Goal: Task Accomplishment & Management: Complete application form

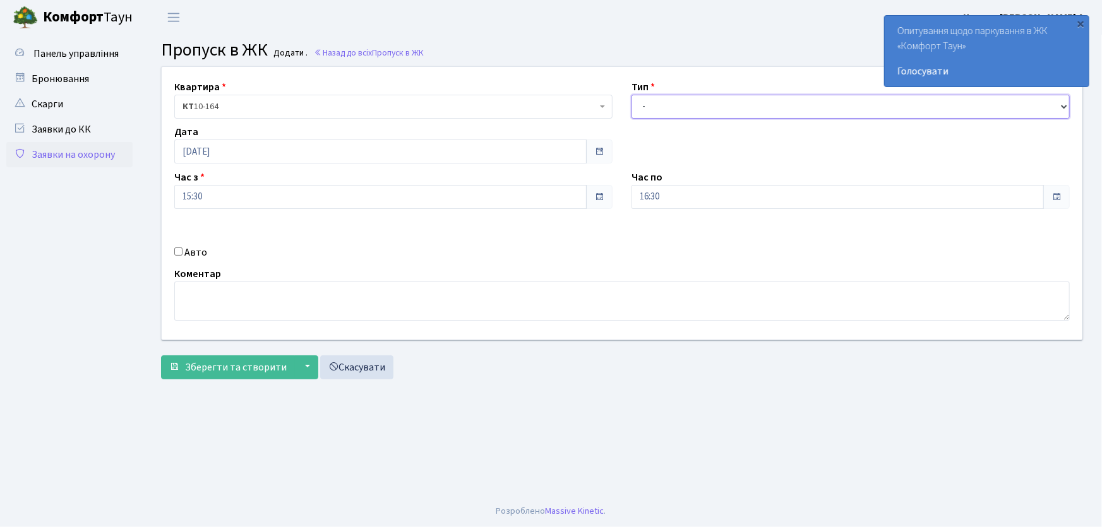
click at [664, 97] on select "- Доставка Таксі Гості Сервіс" at bounding box center [851, 107] width 438 height 24
select select "3"
click at [632, 95] on select "- Доставка Таксі Гості Сервіс" at bounding box center [851, 107] width 438 height 24
click at [589, 193] on div "Квартира <b>КТ</b>&nbsp;&nbsp;&nbsp;&nbsp;10-164 КТ 10-164 Тип - Доставка Таксі…" at bounding box center [622, 203] width 940 height 273
type input "22:00"
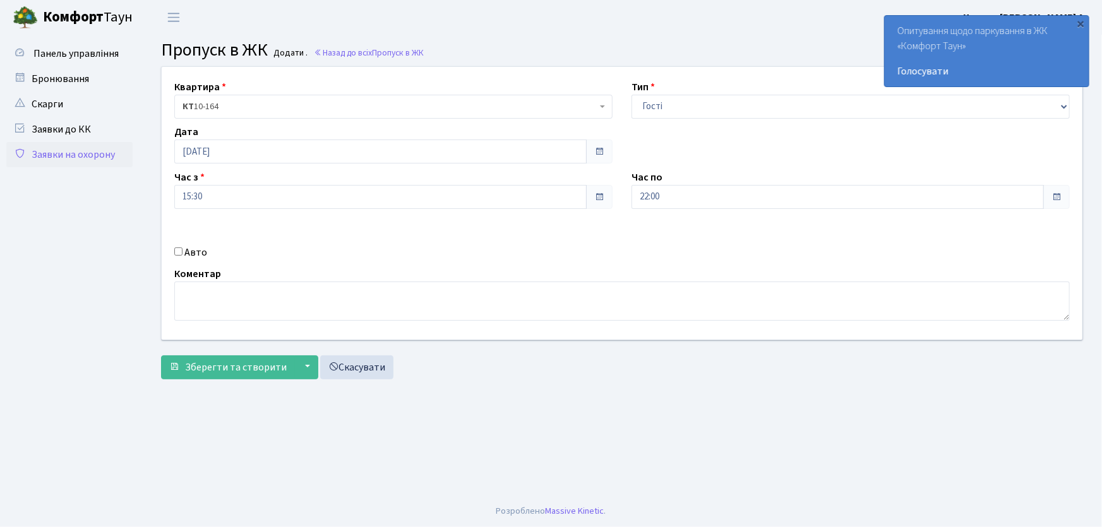
click at [177, 248] on input "Авто" at bounding box center [178, 252] width 8 height 8
checkbox input "true"
type input "ка5480ра"
click at [161, 356] on button "Зберегти та створити" at bounding box center [228, 368] width 134 height 24
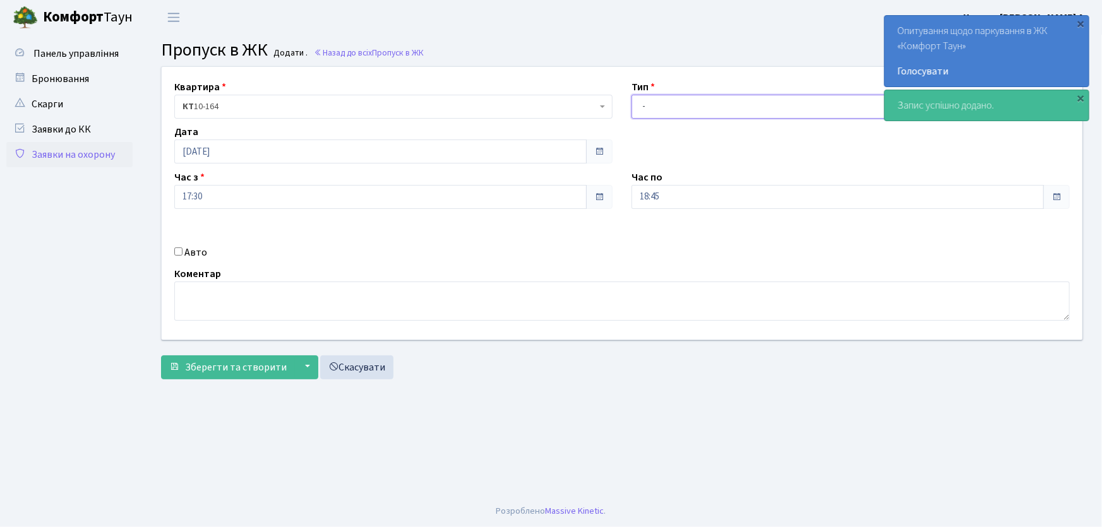
click at [657, 100] on select "- Доставка Таксі Гості Сервіс" at bounding box center [851, 107] width 438 height 24
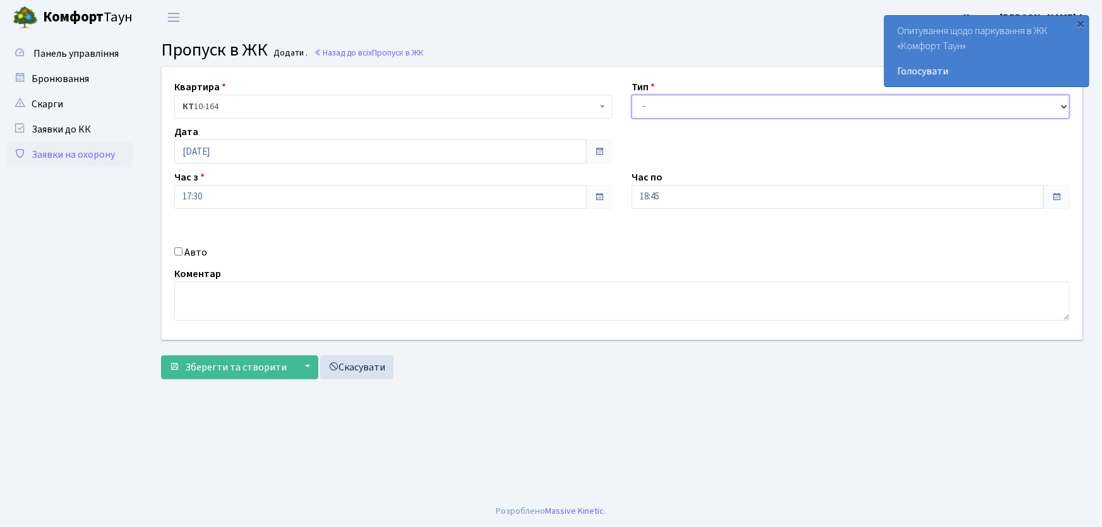
select select "3"
click at [632, 95] on select "- Доставка Таксі Гості Сервіс" at bounding box center [851, 107] width 438 height 24
drag, startPoint x: 671, startPoint y: 196, endPoint x: 604, endPoint y: 200, distance: 67.7
click at [604, 200] on div "Квартира <b>КТ</b>&nbsp;&nbsp;&nbsp;&nbsp;10-164 КТ 10-164 Тип - Доставка Таксі…" at bounding box center [622, 203] width 940 height 273
type input "22:00"
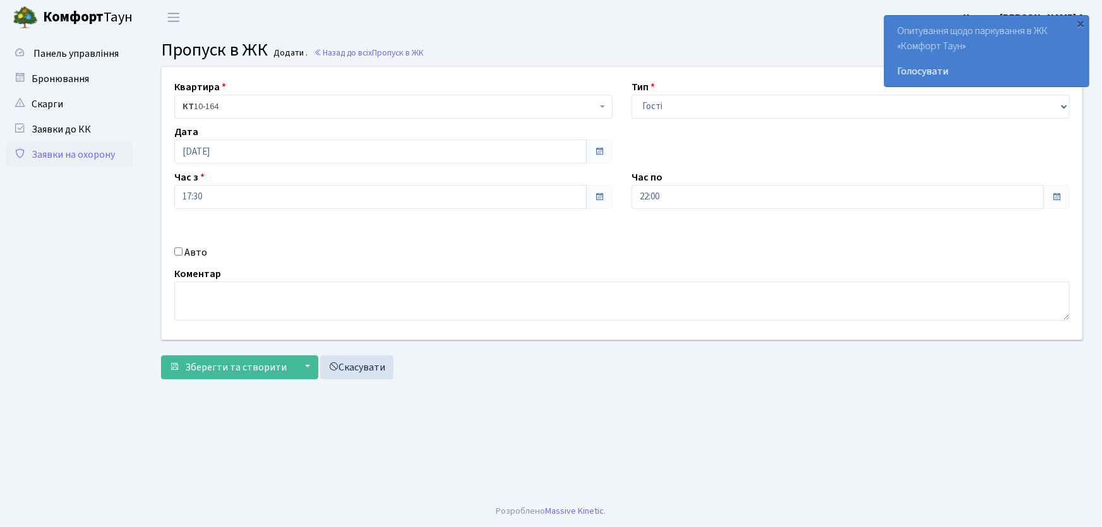
click at [177, 249] on input "Авто" at bounding box center [178, 252] width 8 height 8
checkbox input "true"
type input "аа4243Za"
click at [161, 356] on button "Зберегти та створити" at bounding box center [228, 368] width 134 height 24
